Goal: Information Seeking & Learning: Learn about a topic

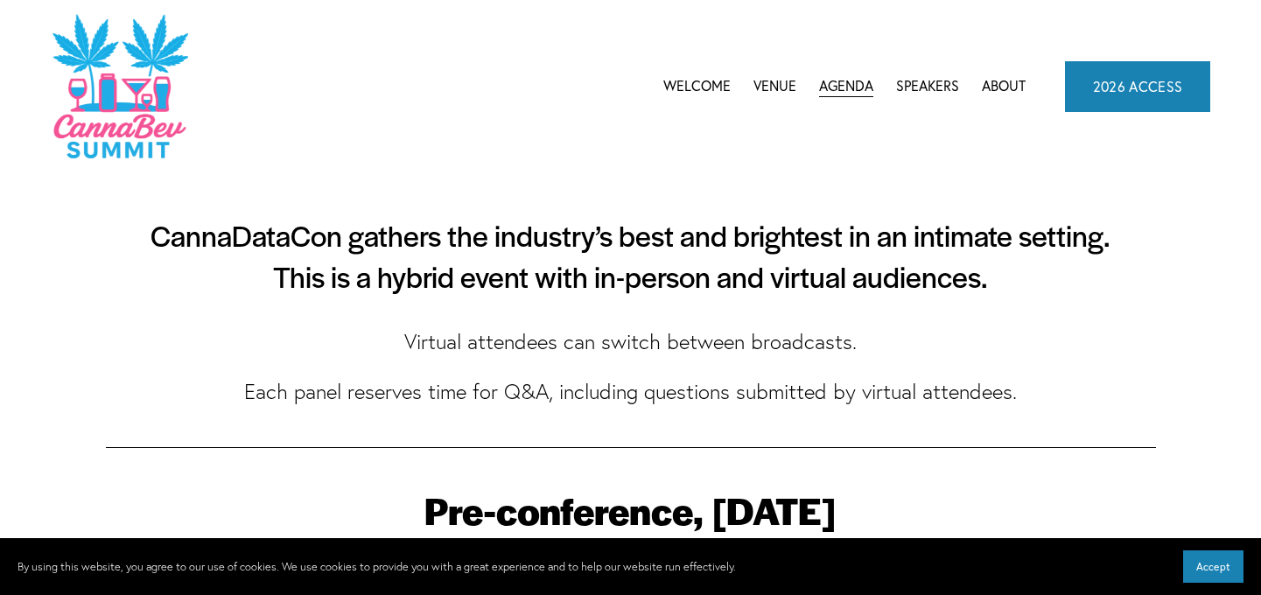
click at [772, 80] on link "Venue" at bounding box center [774, 86] width 43 height 26
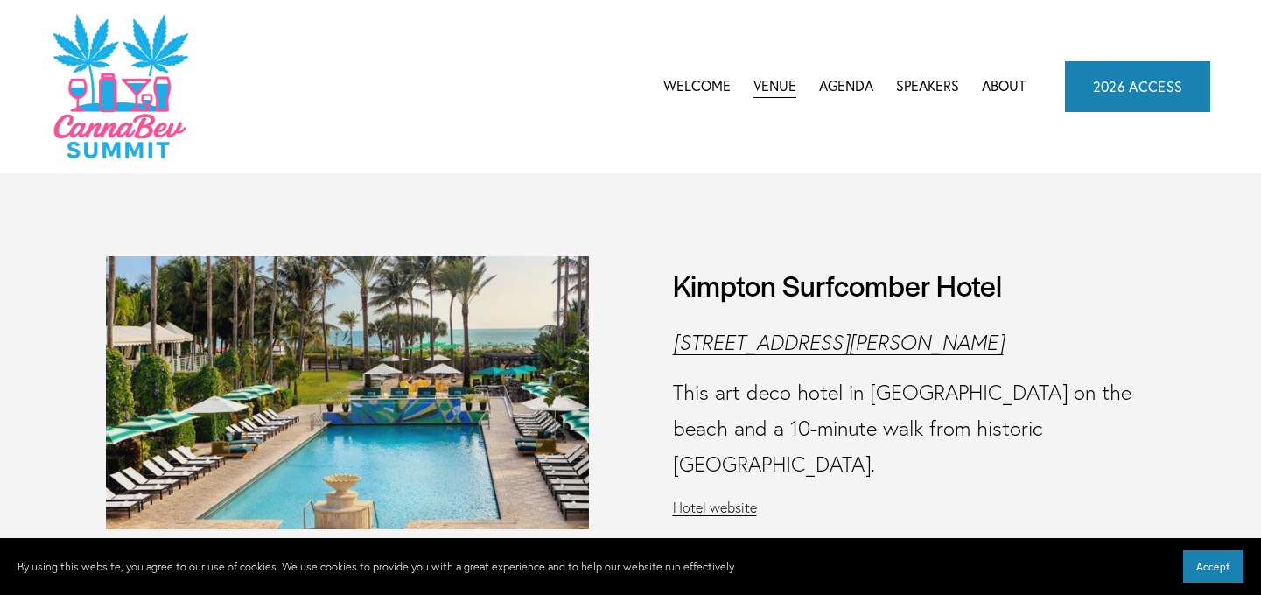
click at [1100, 80] on link "2026 ACCESS" at bounding box center [1138, 86] width 146 height 51
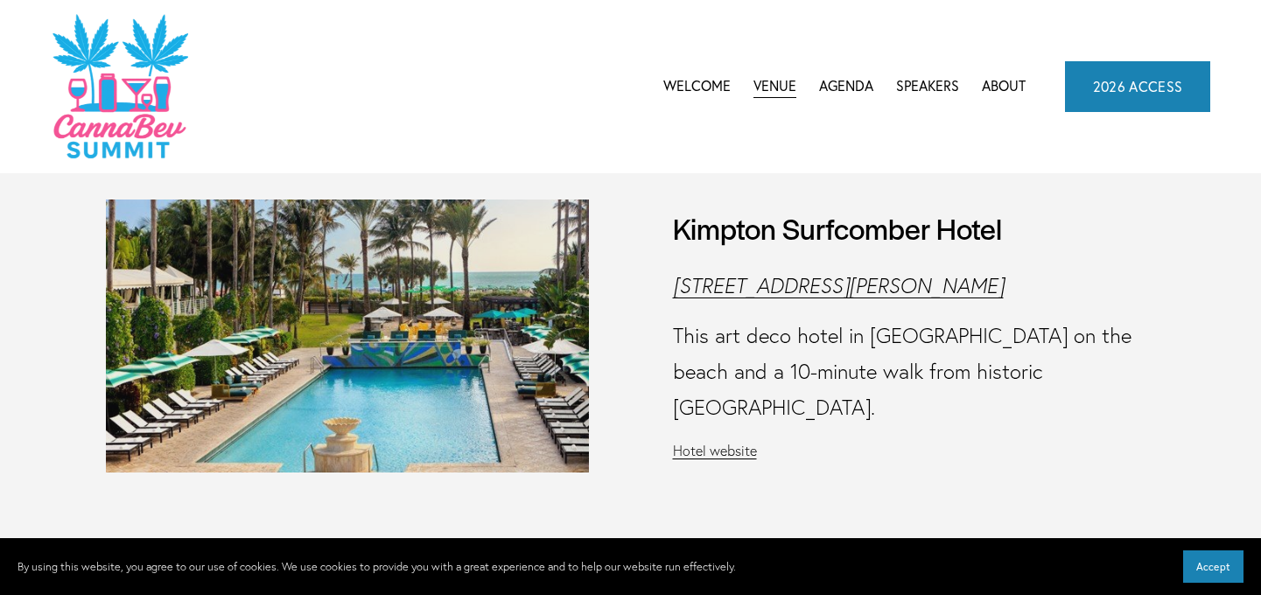
scroll to position [87, 0]
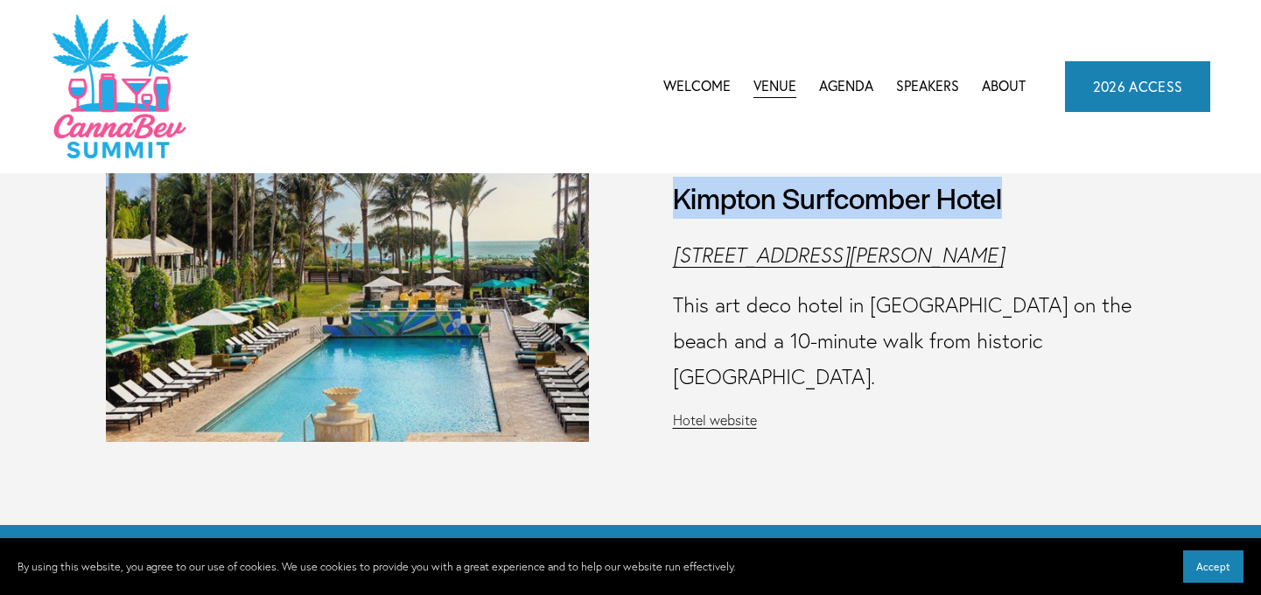
drag, startPoint x: 666, startPoint y: 223, endPoint x: 1045, endPoint y: 211, distance: 379.8
click at [1045, 211] on figure "Kimpton Surfcomber Hotel 1717 Collins Ave, Miami Beach, FL 33139 This art deco …" at bounding box center [631, 305] width 1050 height 272
copy h3 "Kimpton Surfcomber Hotel"
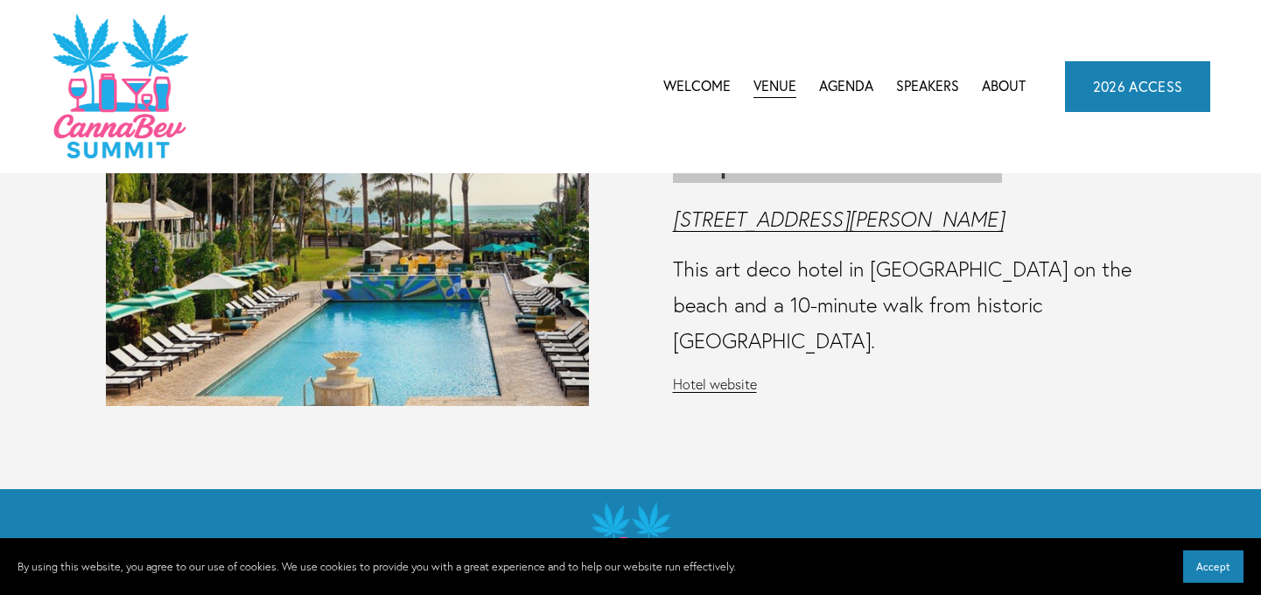
scroll to position [0, 0]
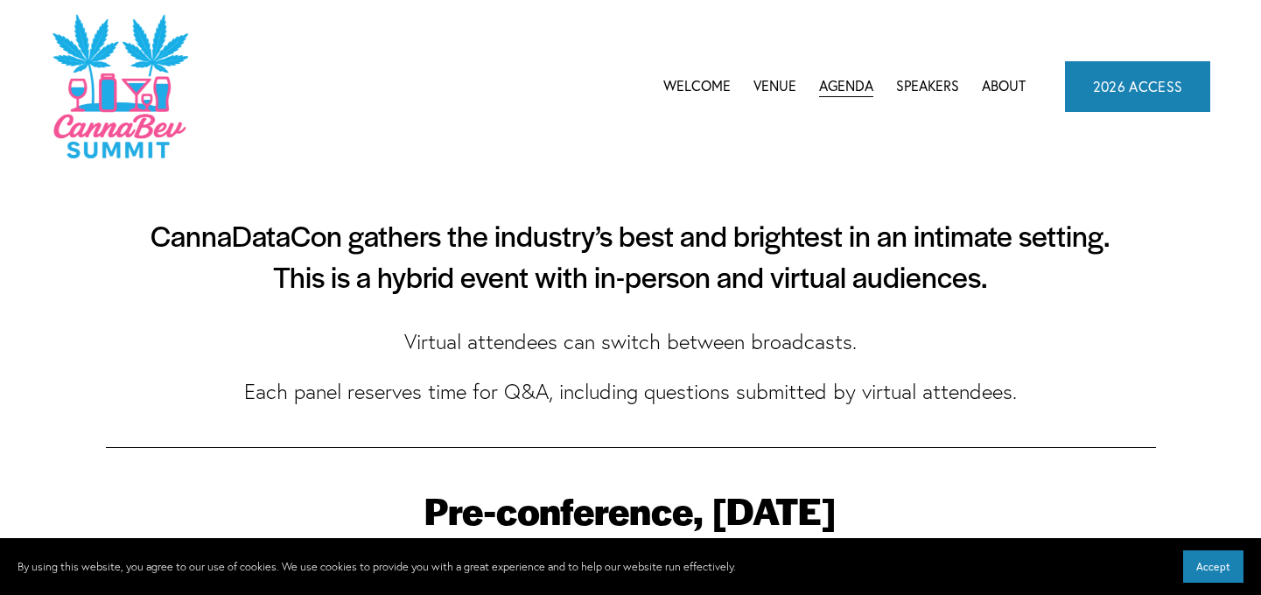
click at [687, 64] on div "Welcome Venue Agenda CannaBev Summit 2026" at bounding box center [538, 86] width 974 height 148
click at [688, 89] on link "Welcome" at bounding box center [696, 86] width 67 height 26
click at [694, 84] on link "Welcome" at bounding box center [696, 86] width 67 height 26
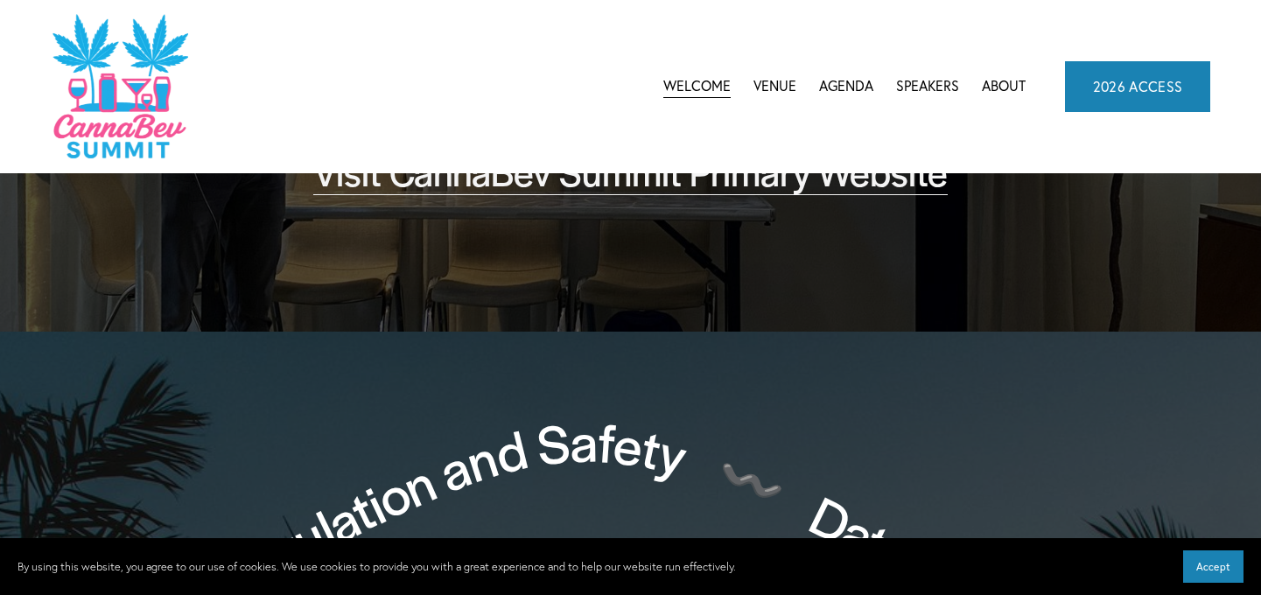
scroll to position [262, 0]
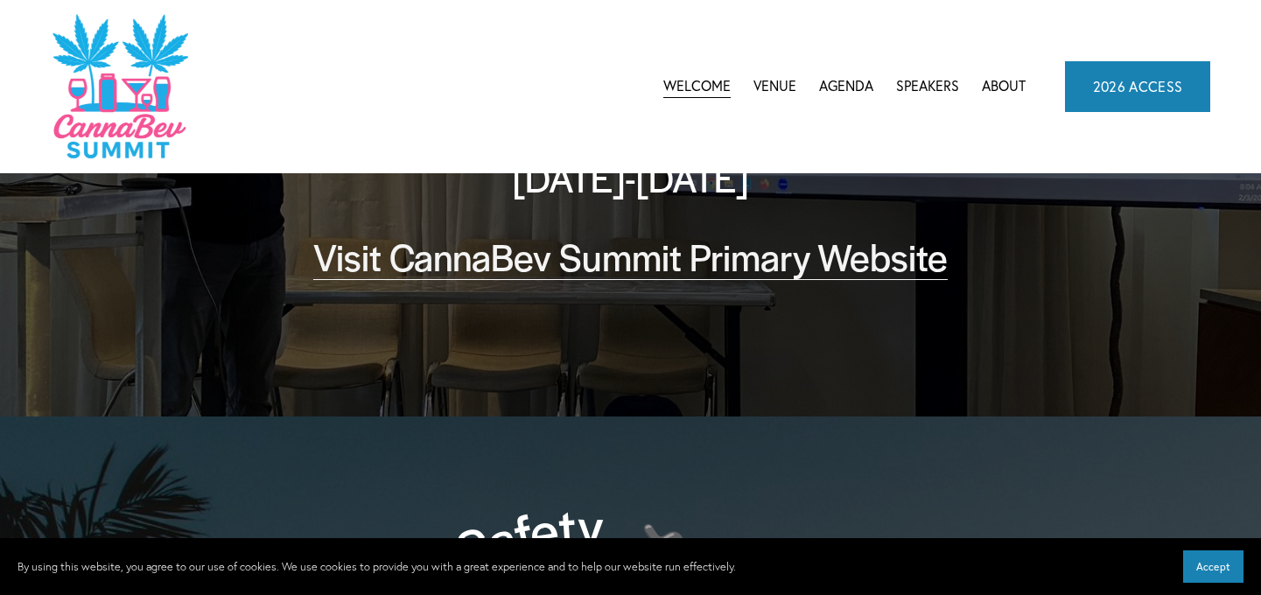
click at [601, 269] on link "Visit CannaBev Summit Primary Website" at bounding box center [630, 256] width 634 height 52
click at [975, 88] on nav "Welcome Venue Agenda CannaBev Summit 2026 CannaDataCon 2025 CannaDataCon 2024 C…" at bounding box center [844, 86] width 362 height 26
click at [987, 88] on link "About" at bounding box center [1003, 86] width 44 height 26
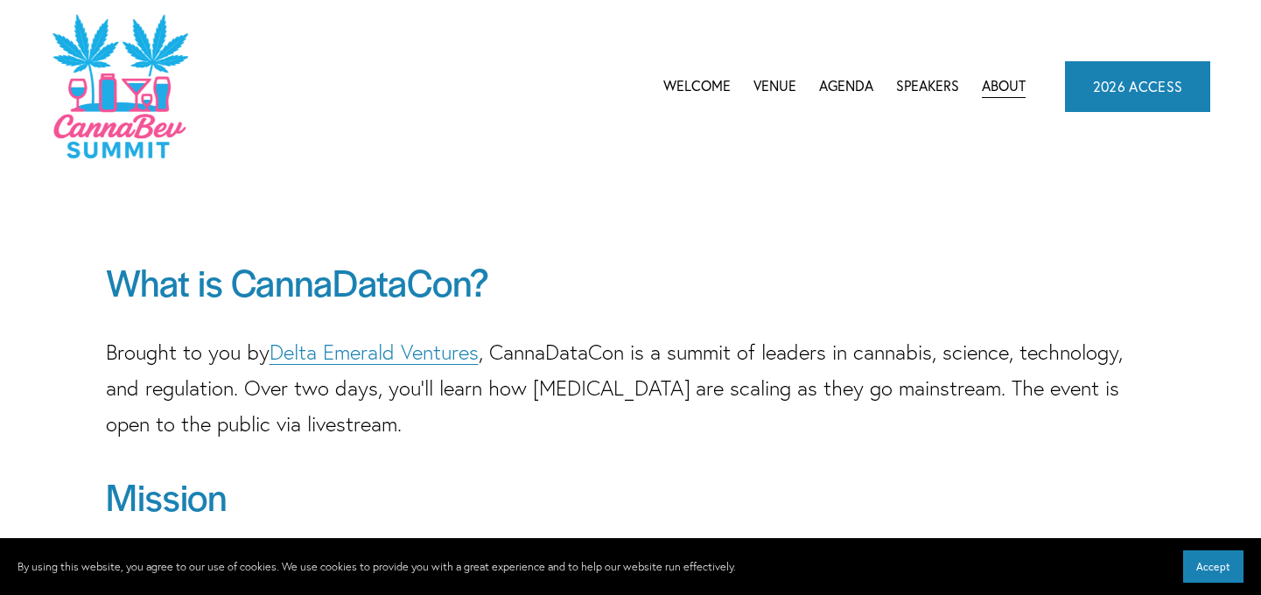
click at [712, 91] on link "Welcome" at bounding box center [696, 86] width 67 height 26
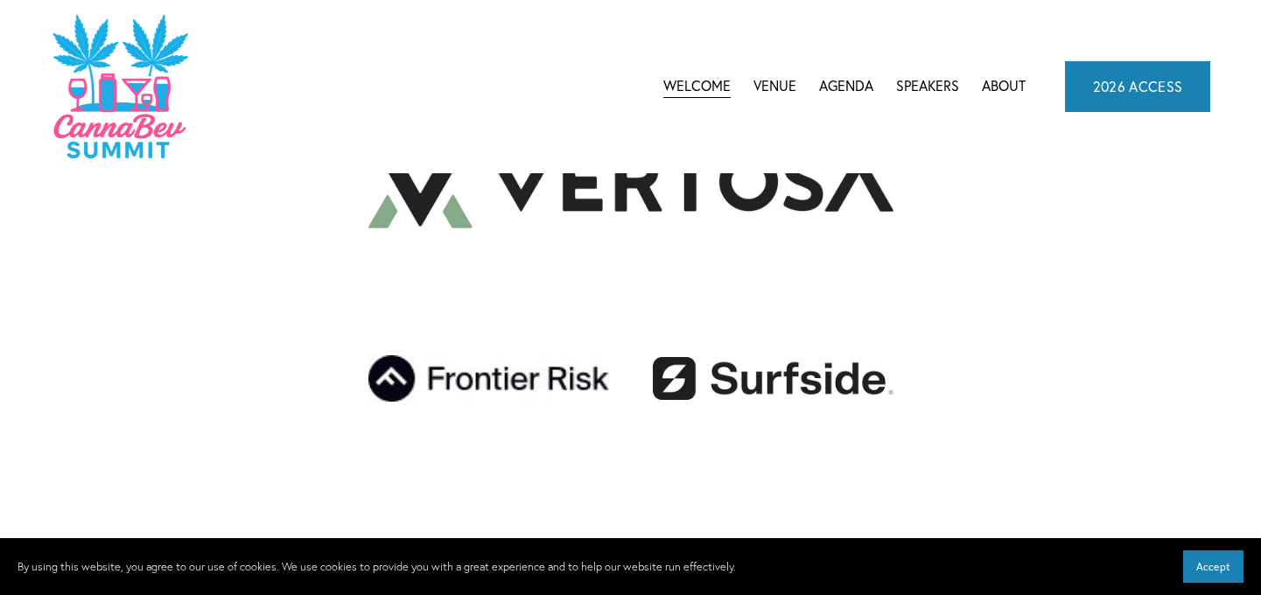
scroll to position [2824, 0]
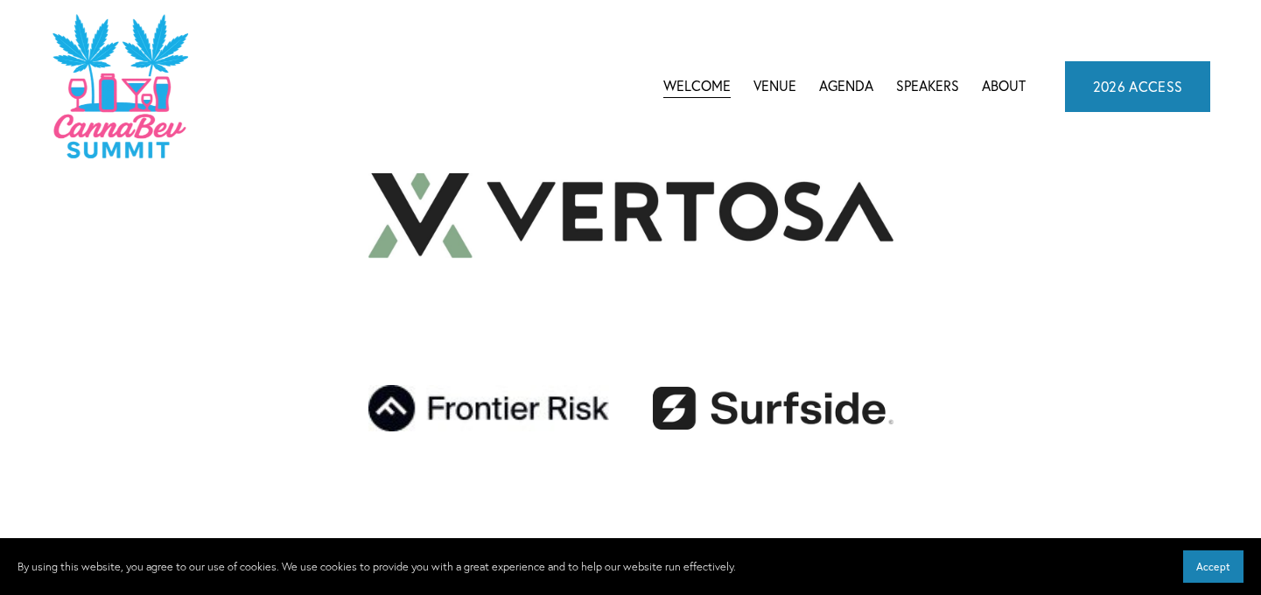
click at [61, 287] on div "2025 Sponsors" at bounding box center [630, 484] width 1150 height 914
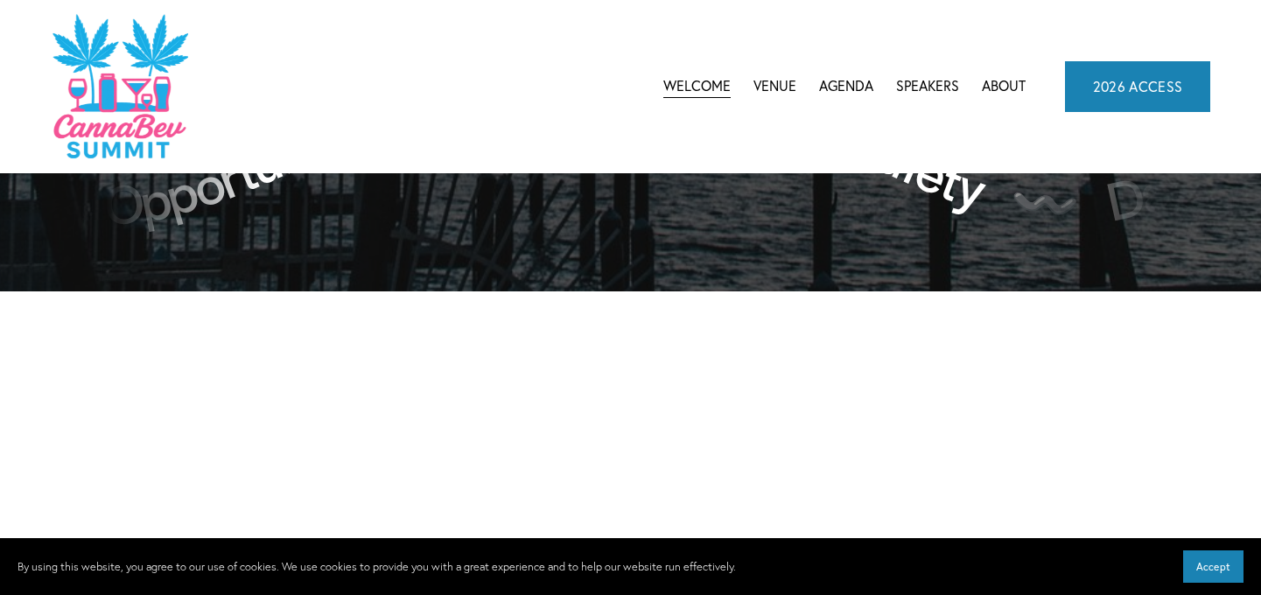
scroll to position [1924, 0]
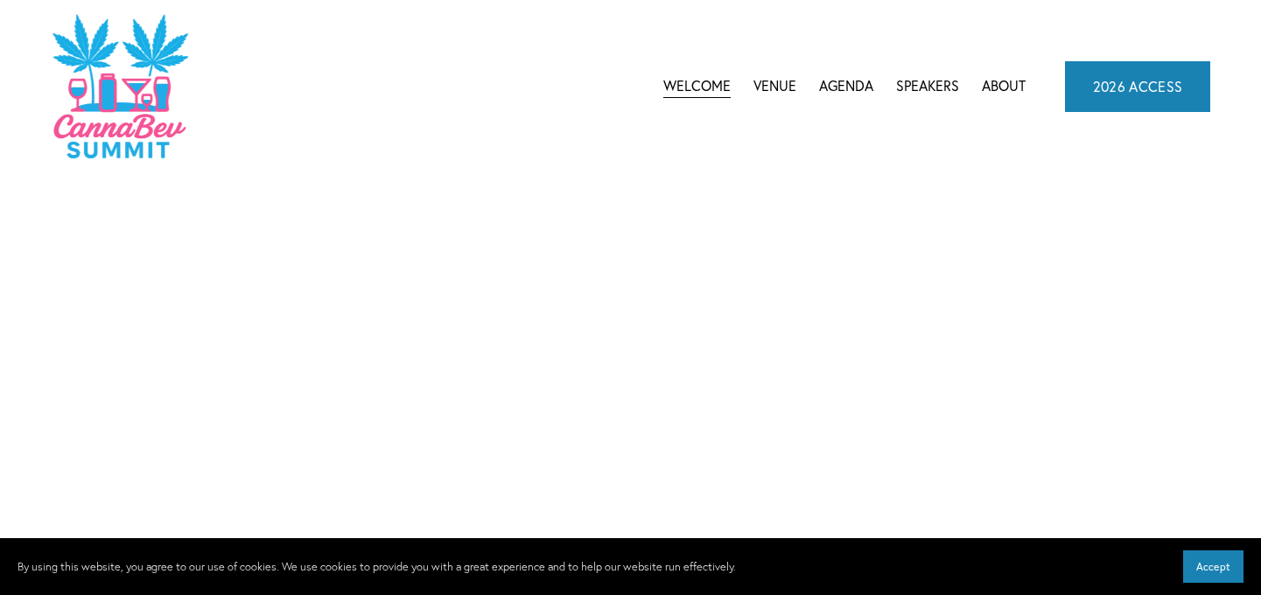
click at [792, 80] on link "Venue" at bounding box center [774, 86] width 43 height 26
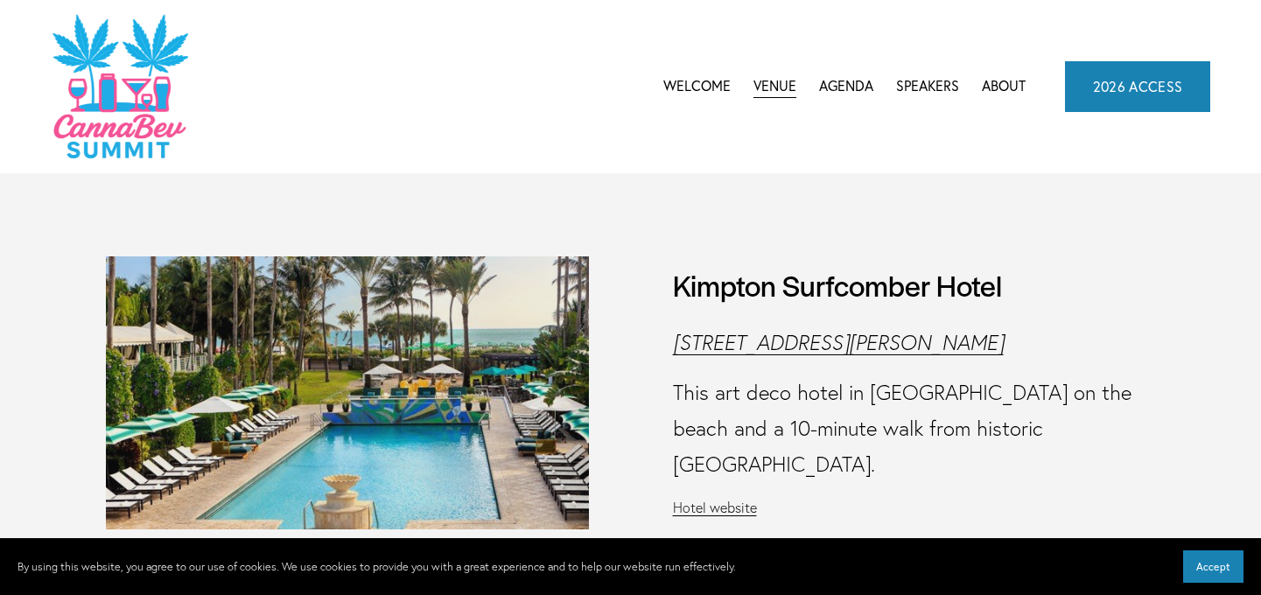
click at [688, 85] on link "Welcome" at bounding box center [696, 86] width 67 height 26
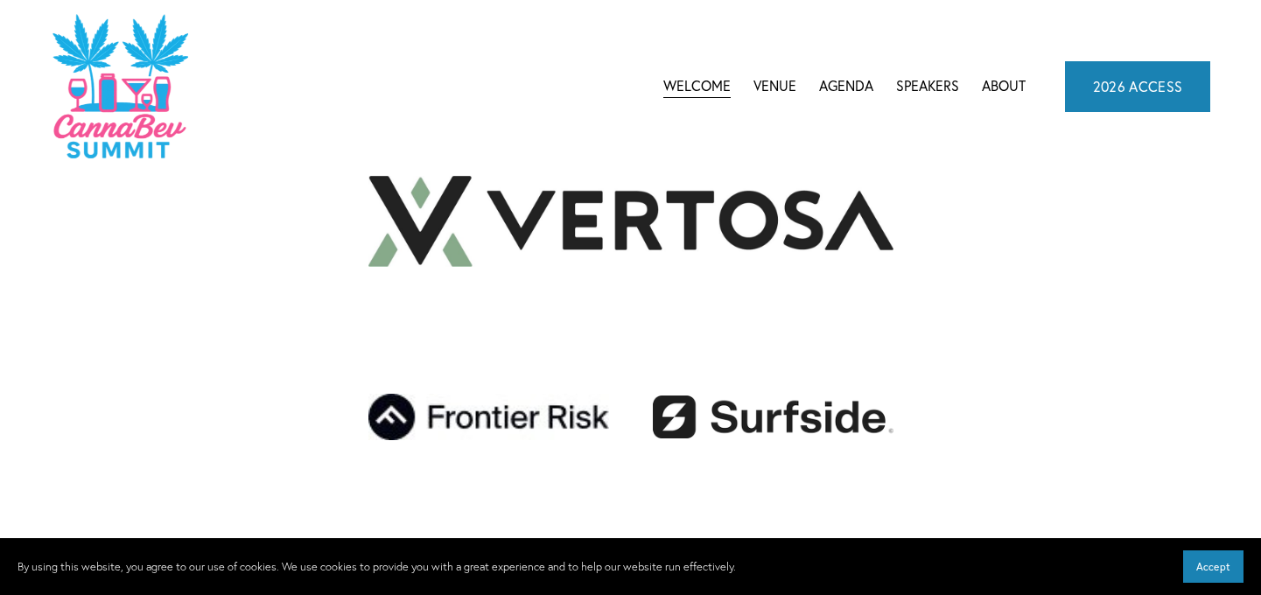
scroll to position [2799, 0]
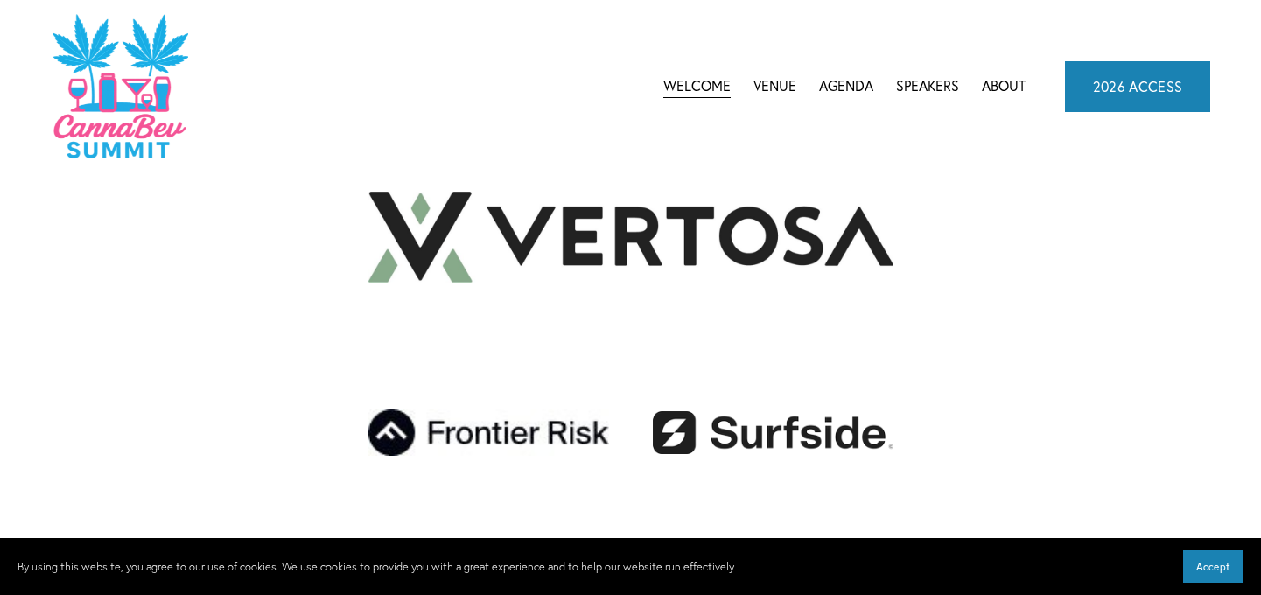
click at [0, 0] on span "CannaBev Summit 2026" at bounding box center [0, 0] width 0 height 0
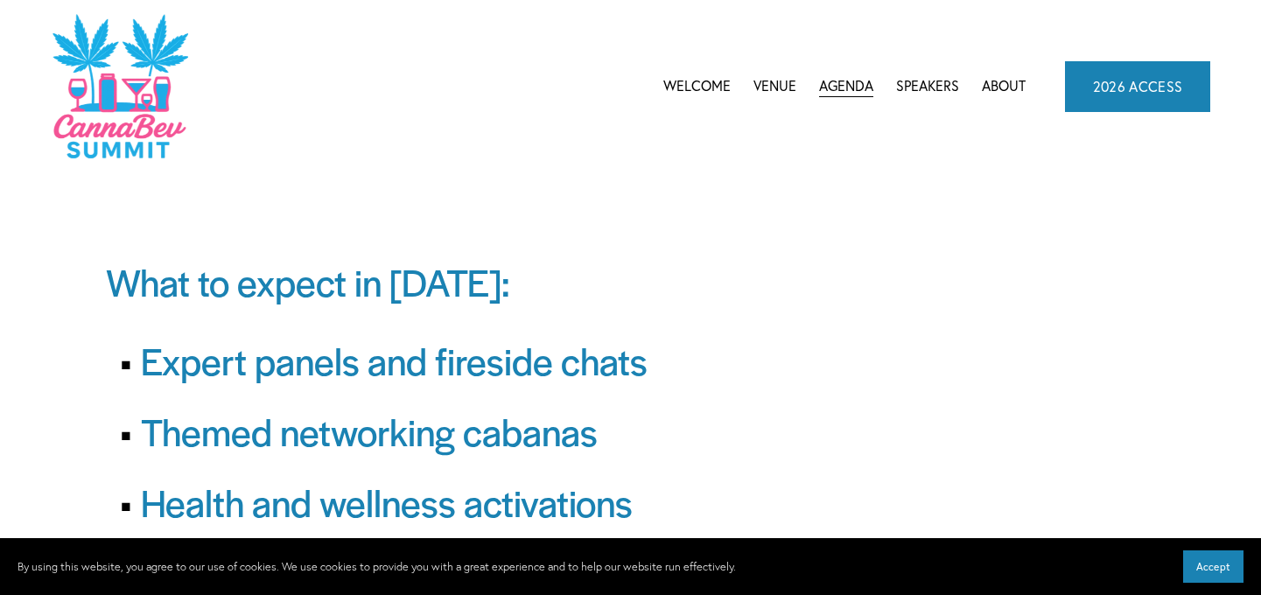
click at [1011, 82] on link "About" at bounding box center [1003, 86] width 44 height 26
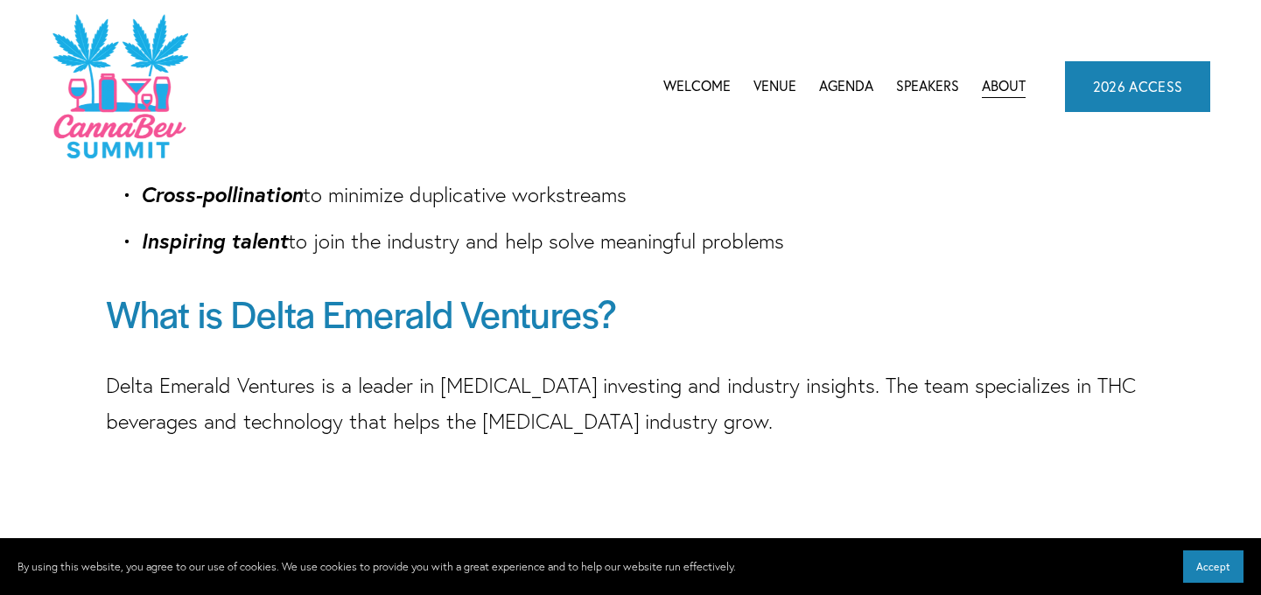
scroll to position [240, 0]
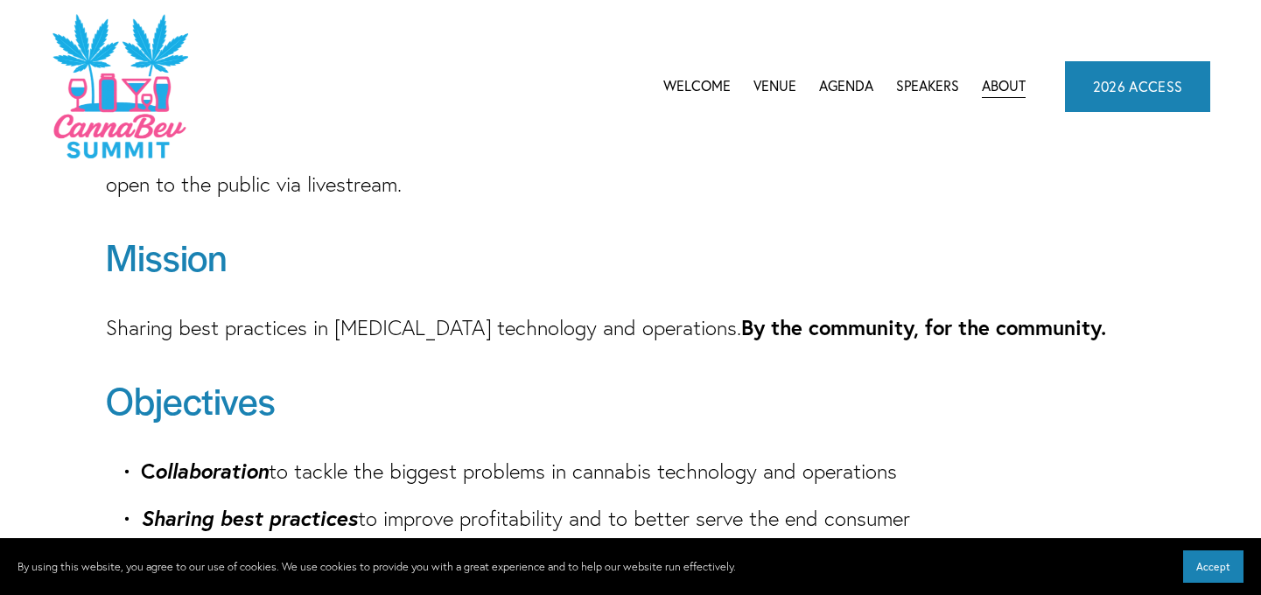
click at [716, 84] on link "Welcome" at bounding box center [696, 86] width 67 height 26
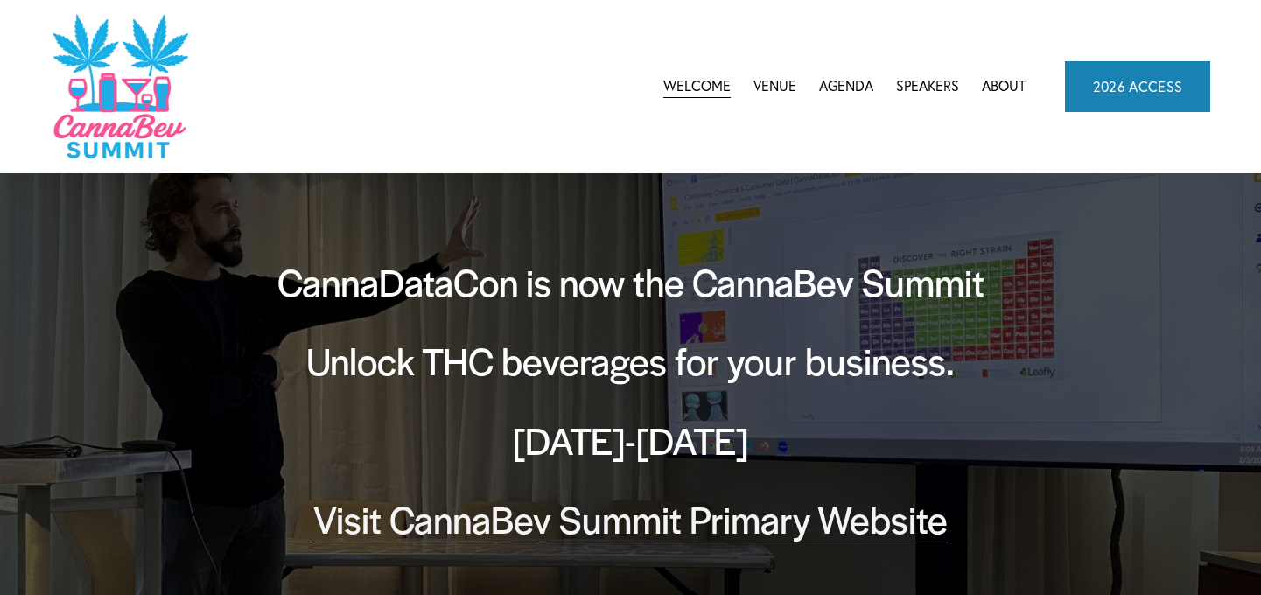
click at [772, 80] on link "Venue" at bounding box center [774, 86] width 43 height 26
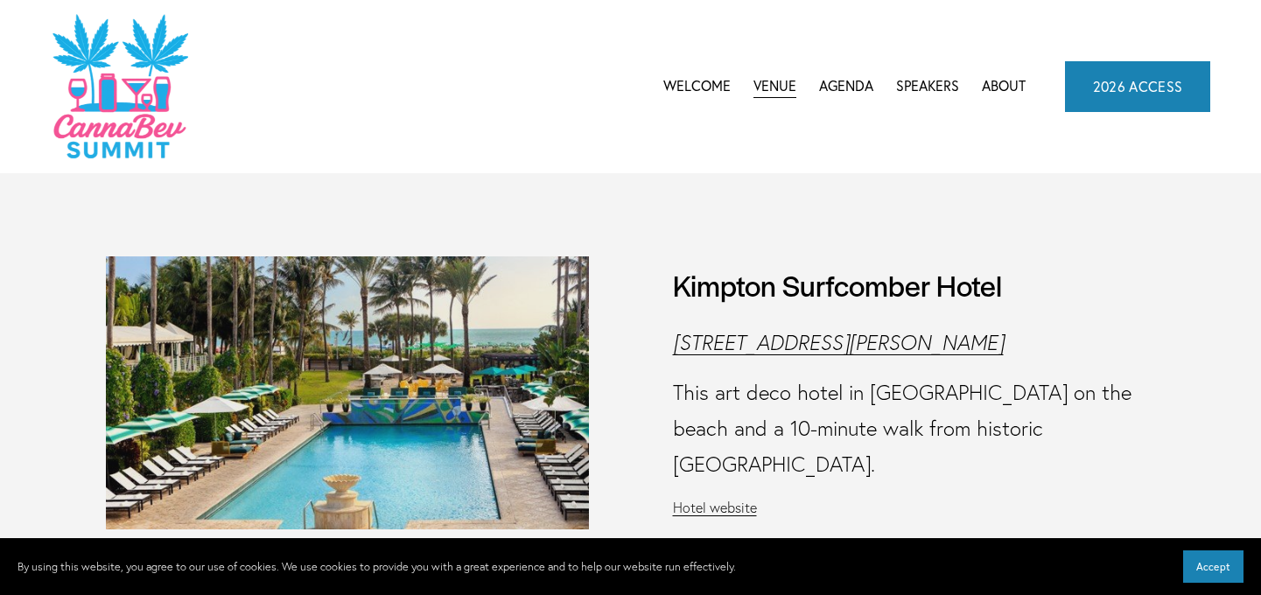
click at [940, 81] on link "Speakers" at bounding box center [927, 86] width 63 height 26
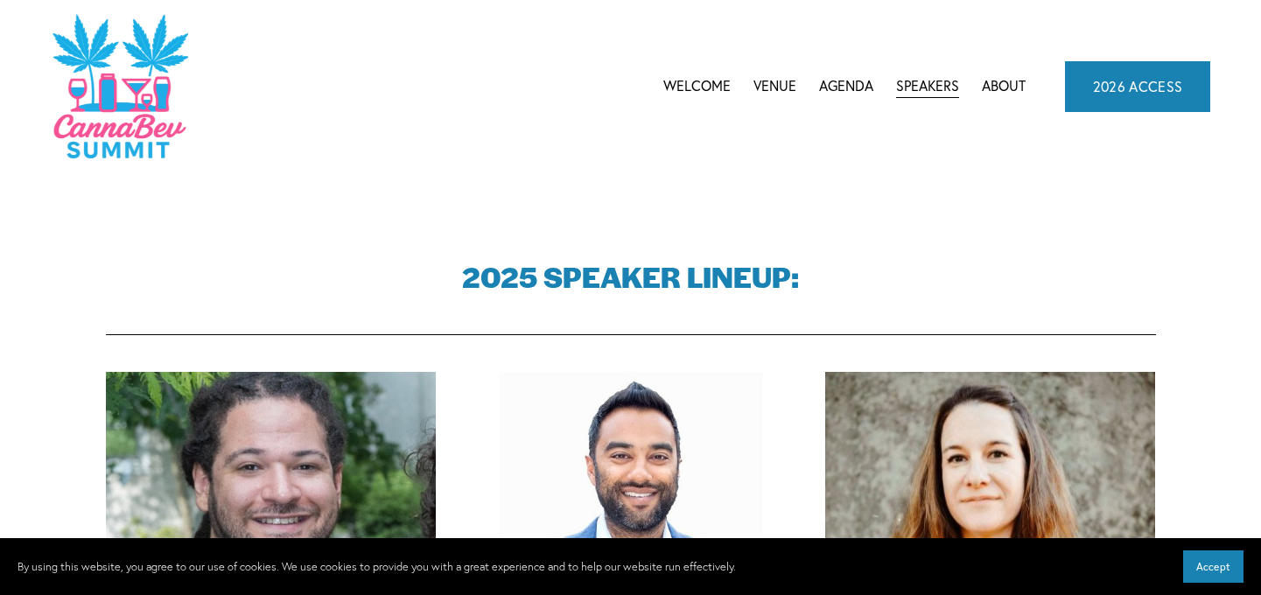
click at [1112, 64] on link "2026 ACCESS" at bounding box center [1138, 86] width 146 height 51
click at [693, 80] on link "Welcome" at bounding box center [696, 86] width 67 height 26
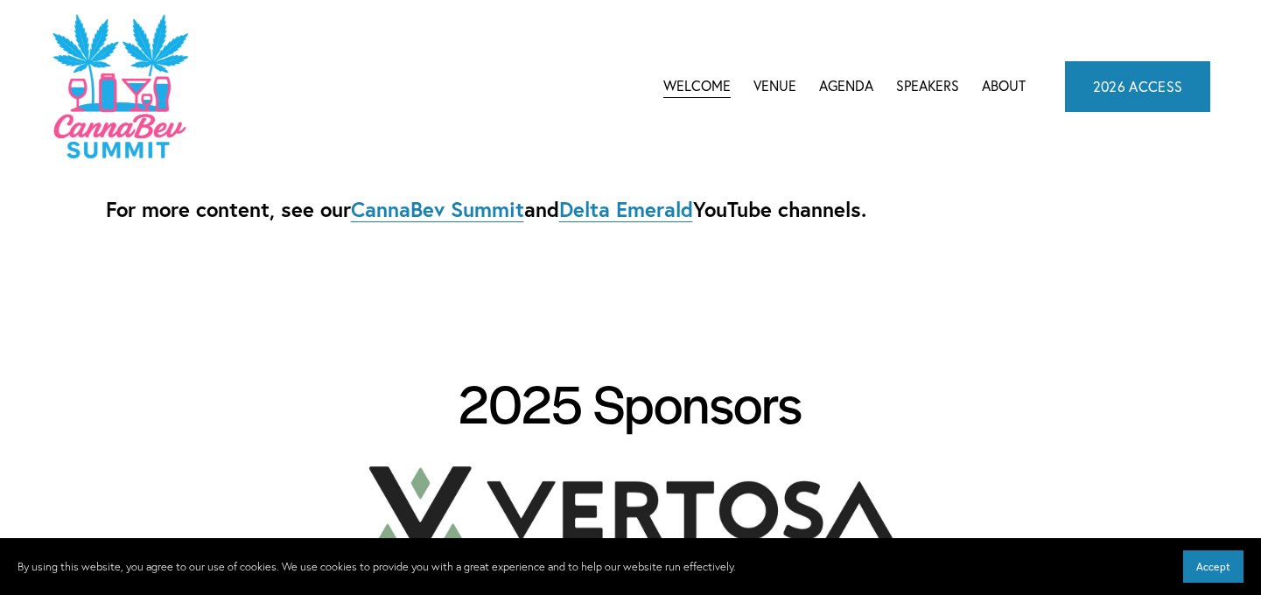
scroll to position [2537, 0]
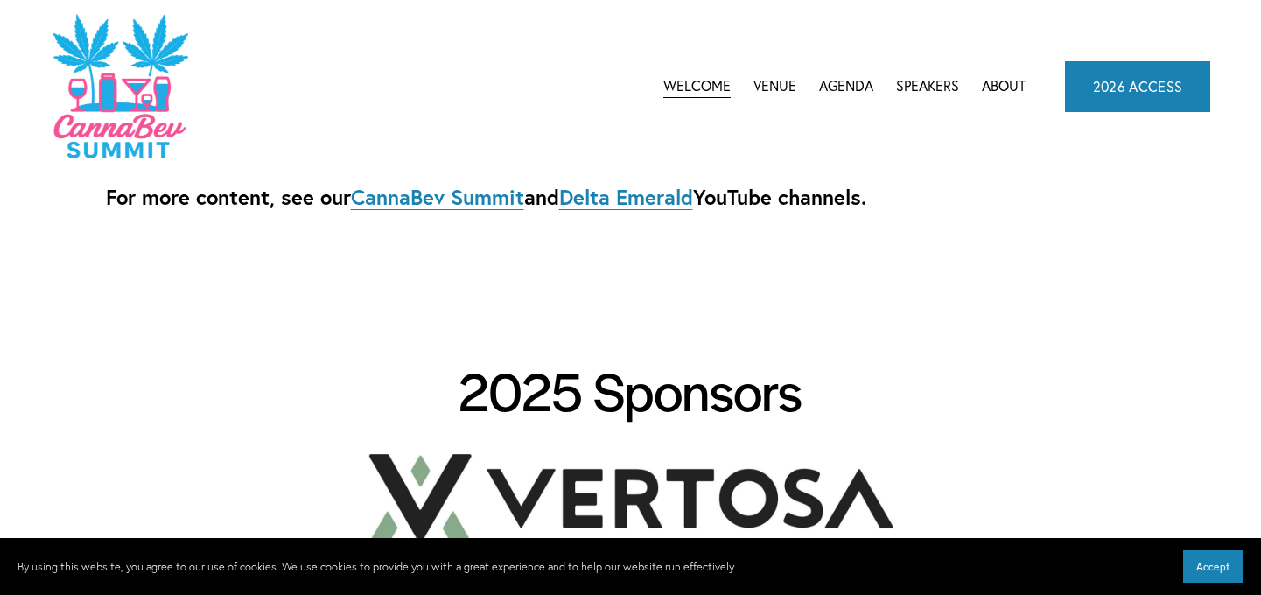
click at [463, 205] on strong "CannaBev Summit" at bounding box center [437, 197] width 173 height 28
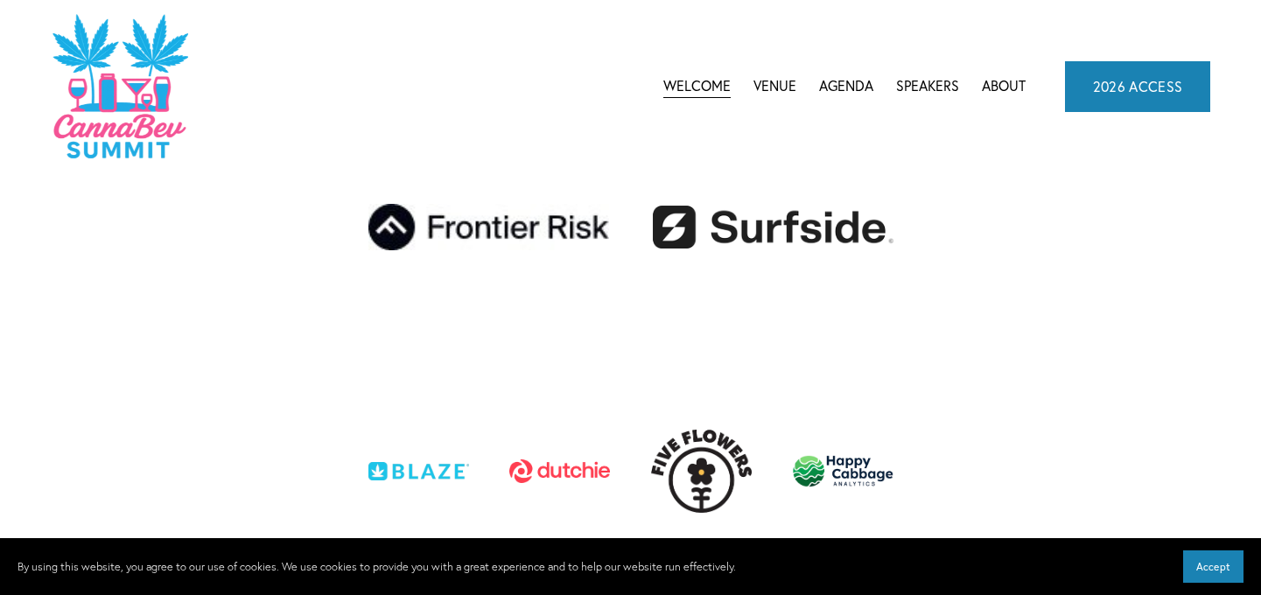
scroll to position [2974, 0]
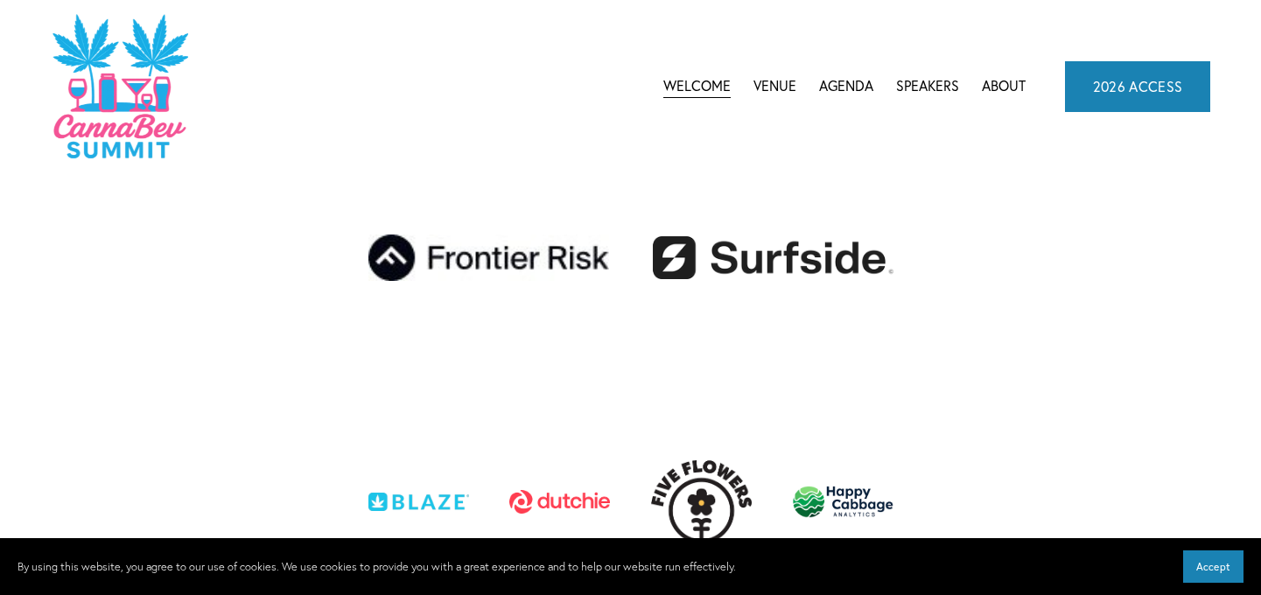
click at [806, 262] on img at bounding box center [773, 257] width 241 height 43
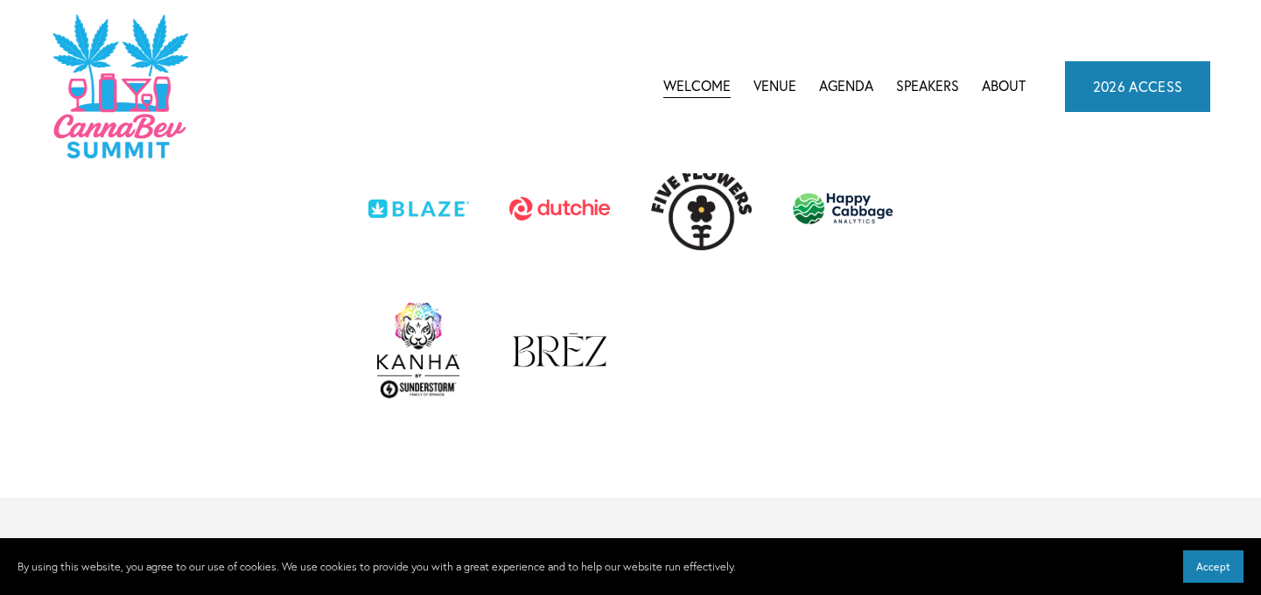
scroll to position [3237, 0]
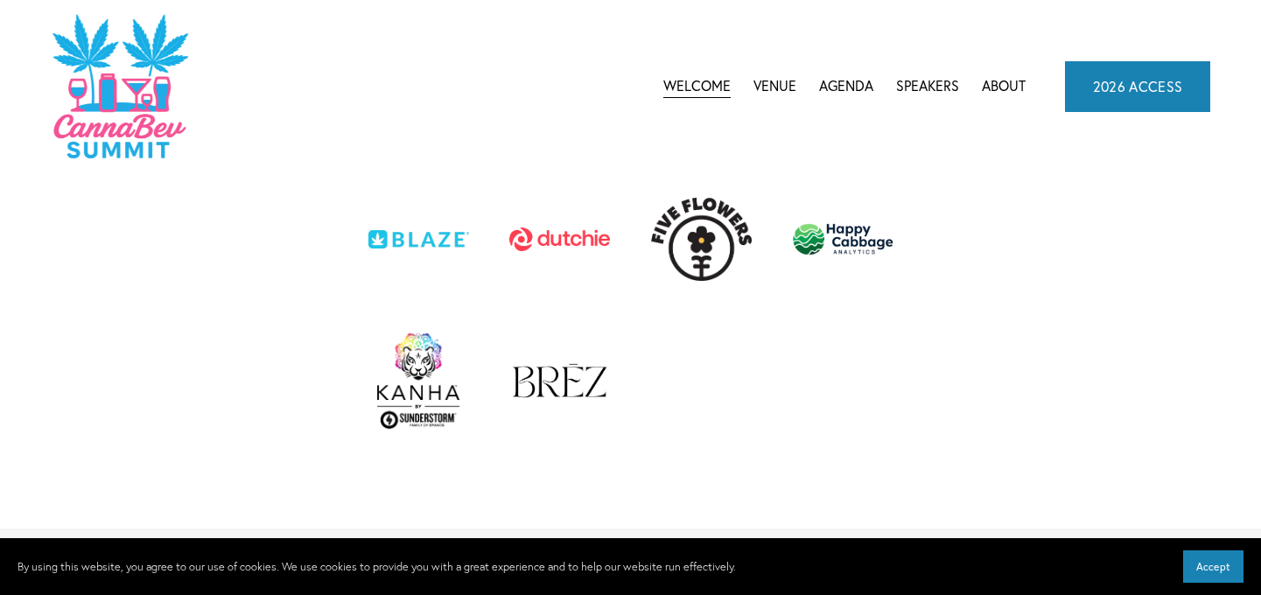
click at [409, 396] on img at bounding box center [418, 381] width 86 height 101
click at [495, 381] on div at bounding box center [439, 402] width 142 height 142
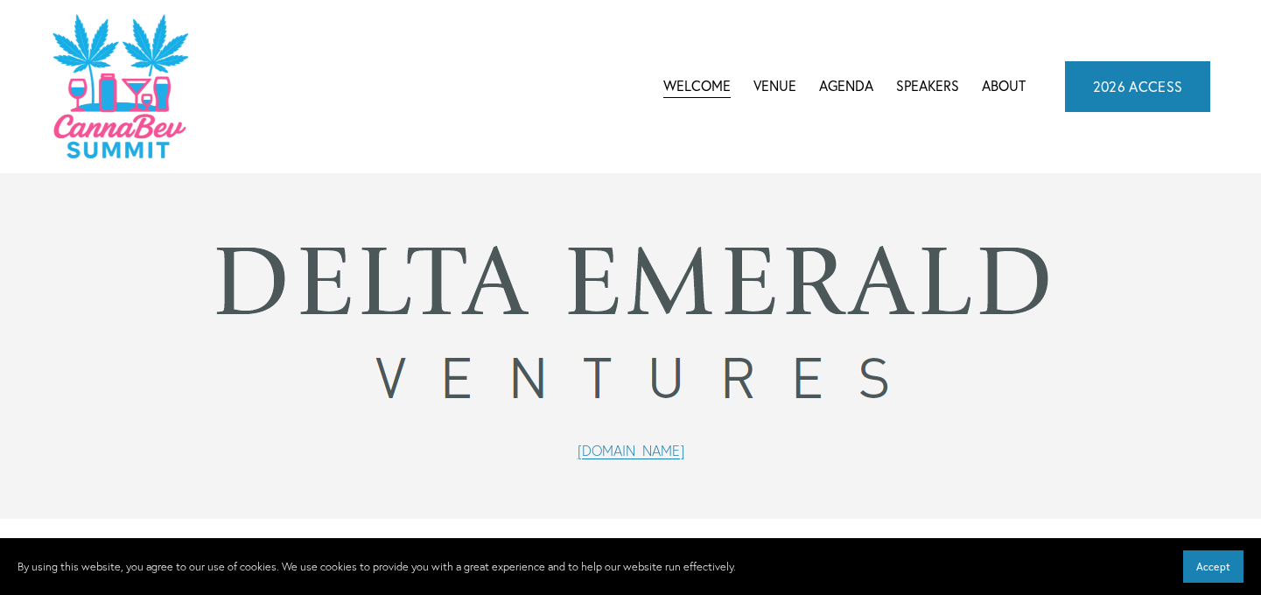
scroll to position [4111, 0]
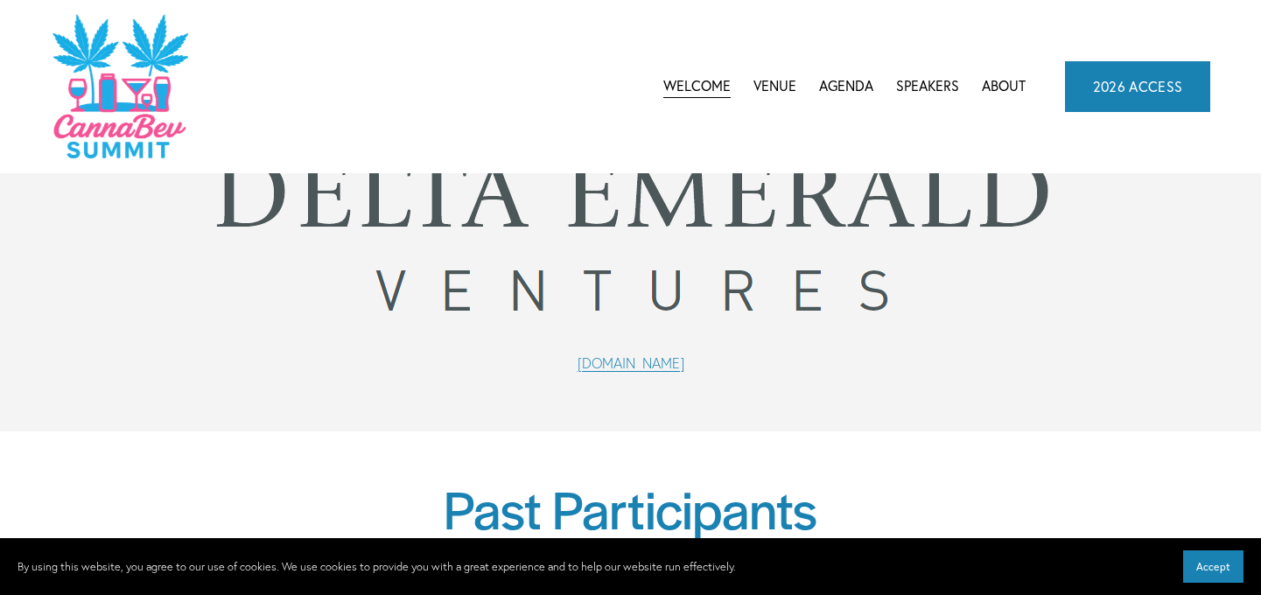
click at [684, 372] on link "www.deltaemerald.com" at bounding box center [630, 362] width 107 height 17
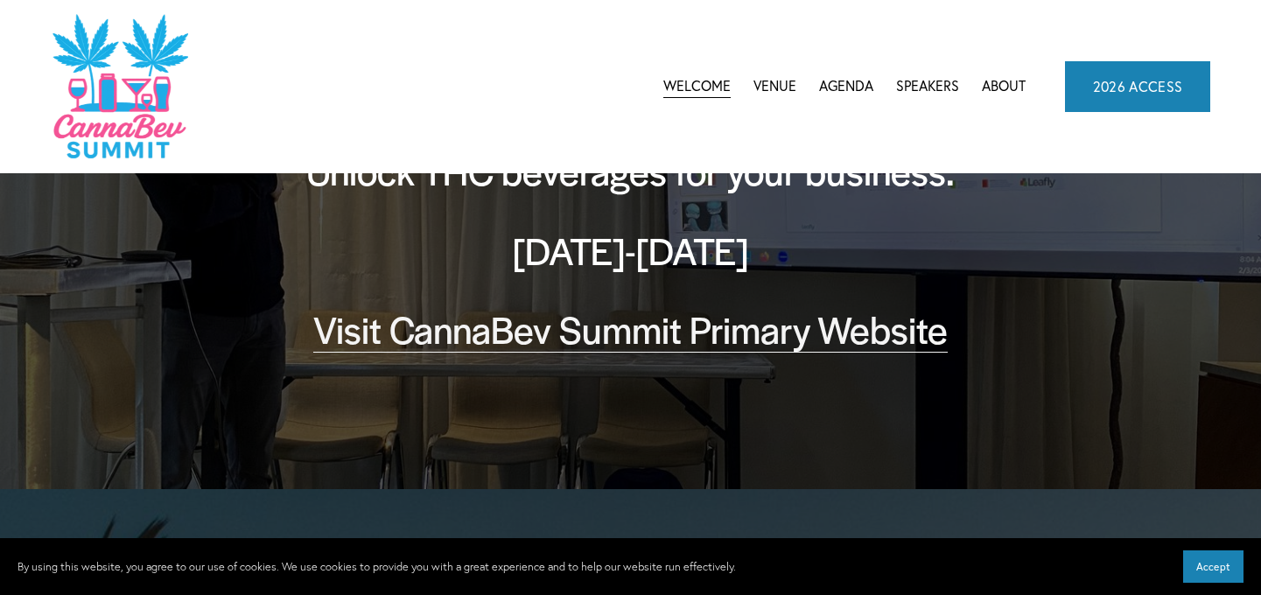
scroll to position [175, 0]
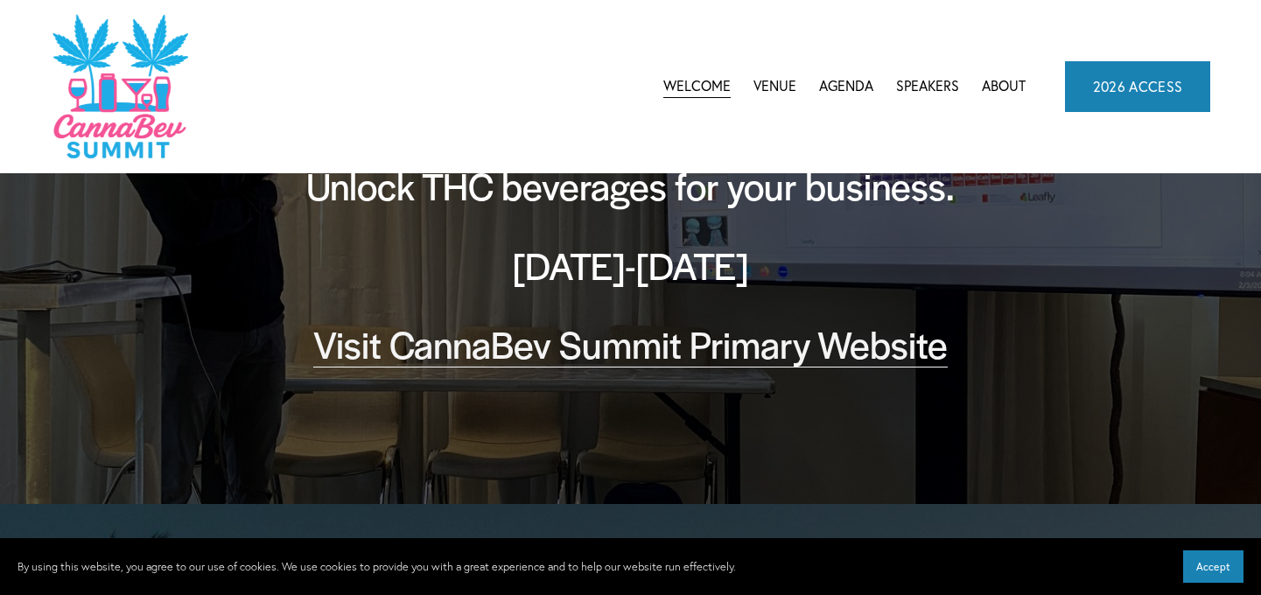
click at [753, 338] on link "Visit CannaBev Summit Primary Website" at bounding box center [630, 344] width 634 height 52
click at [905, 104] on div "Welcome Venue Agenda CannaBev Summit 2026" at bounding box center [538, 86] width 974 height 148
click at [942, 87] on link "Speakers" at bounding box center [927, 86] width 63 height 26
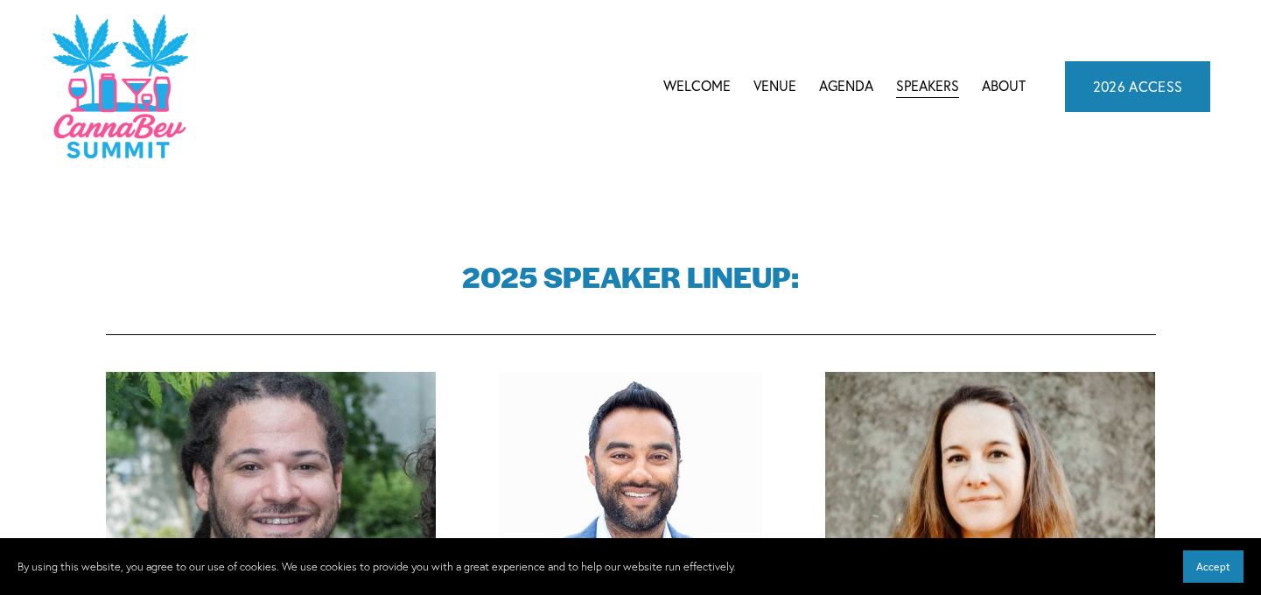
click at [1011, 83] on link "About" at bounding box center [1003, 86] width 44 height 26
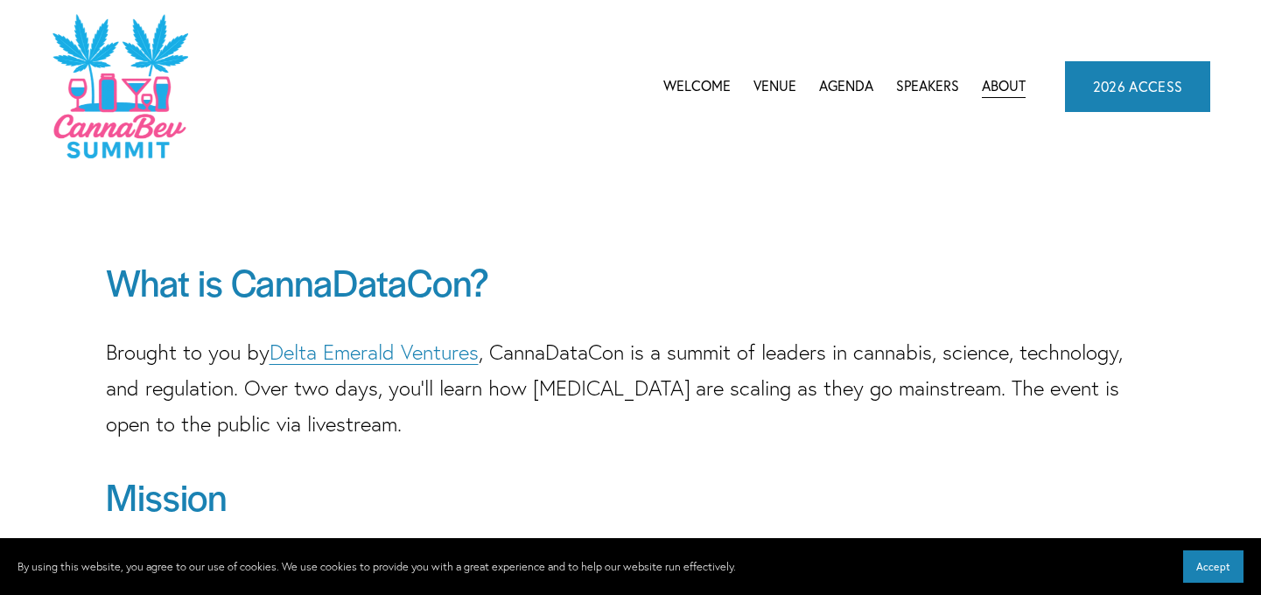
click at [692, 81] on link "Welcome" at bounding box center [696, 86] width 67 height 26
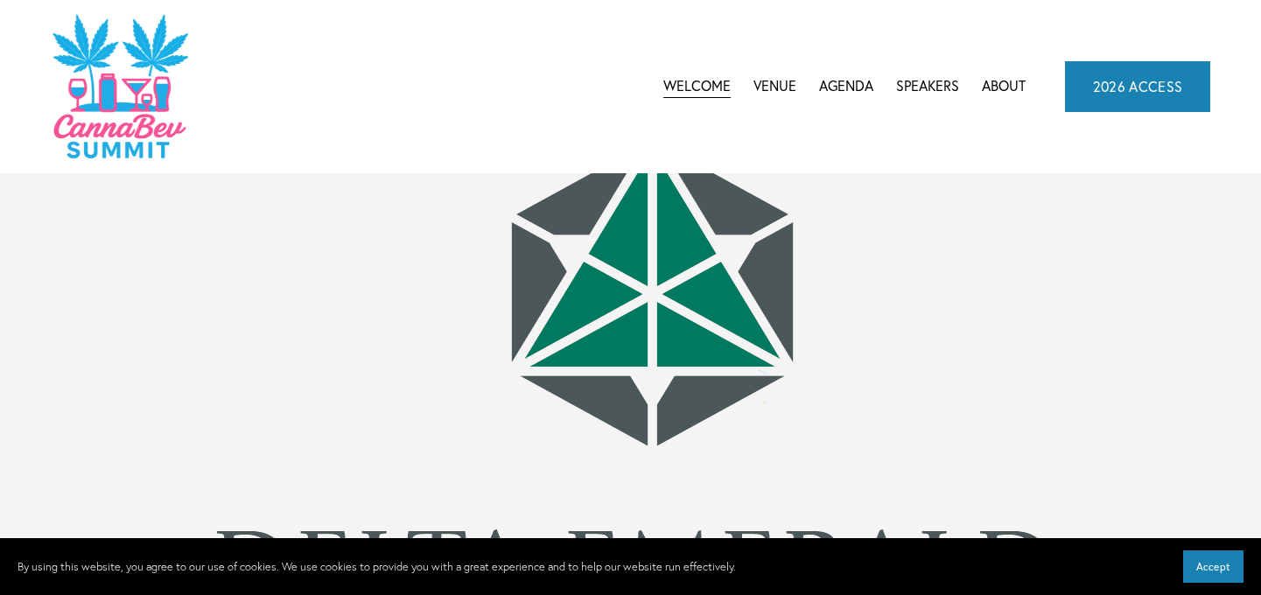
scroll to position [4024, 0]
